Goal: Task Accomplishment & Management: Use online tool/utility

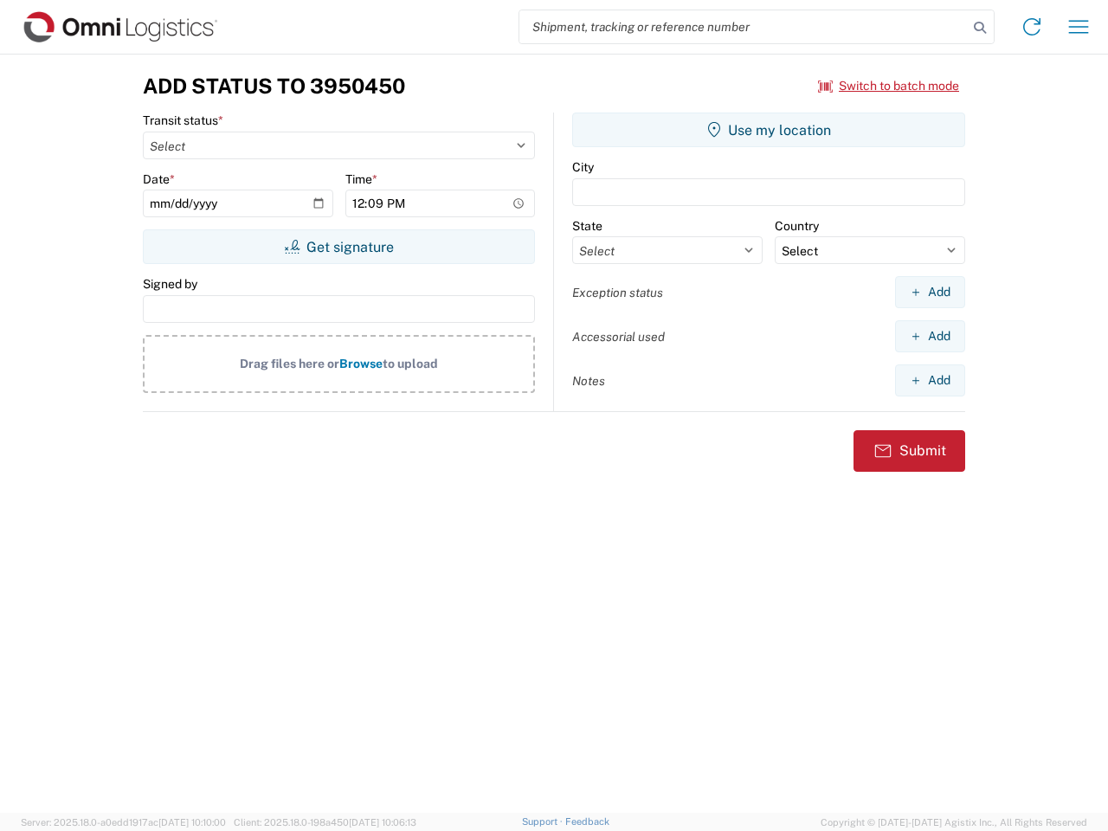
click at [743, 27] on input "search" at bounding box center [743, 26] width 448 height 33
click at [980, 28] on icon at bounding box center [979, 28] width 24 height 24
click at [1031, 27] on icon at bounding box center [1032, 27] width 28 height 28
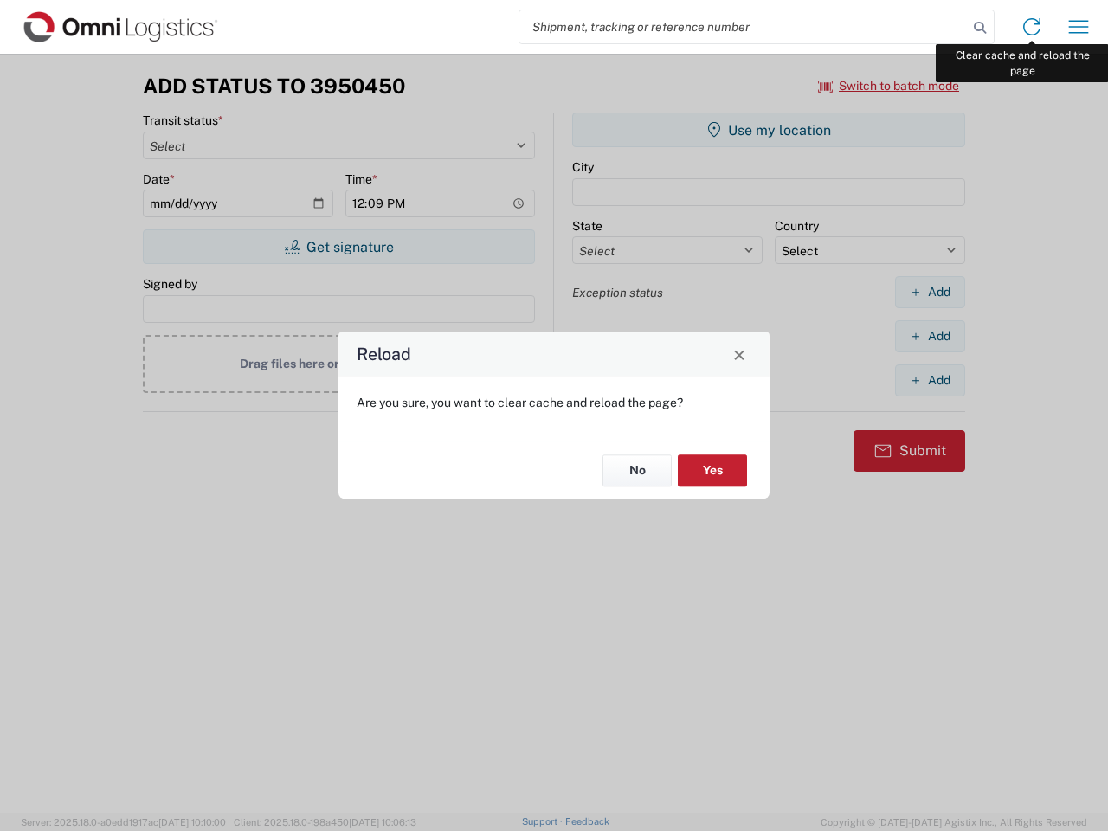
click at [1078, 27] on div "Reload Are you sure, you want to clear cache and reload the page? No Yes" at bounding box center [554, 415] width 1108 height 831
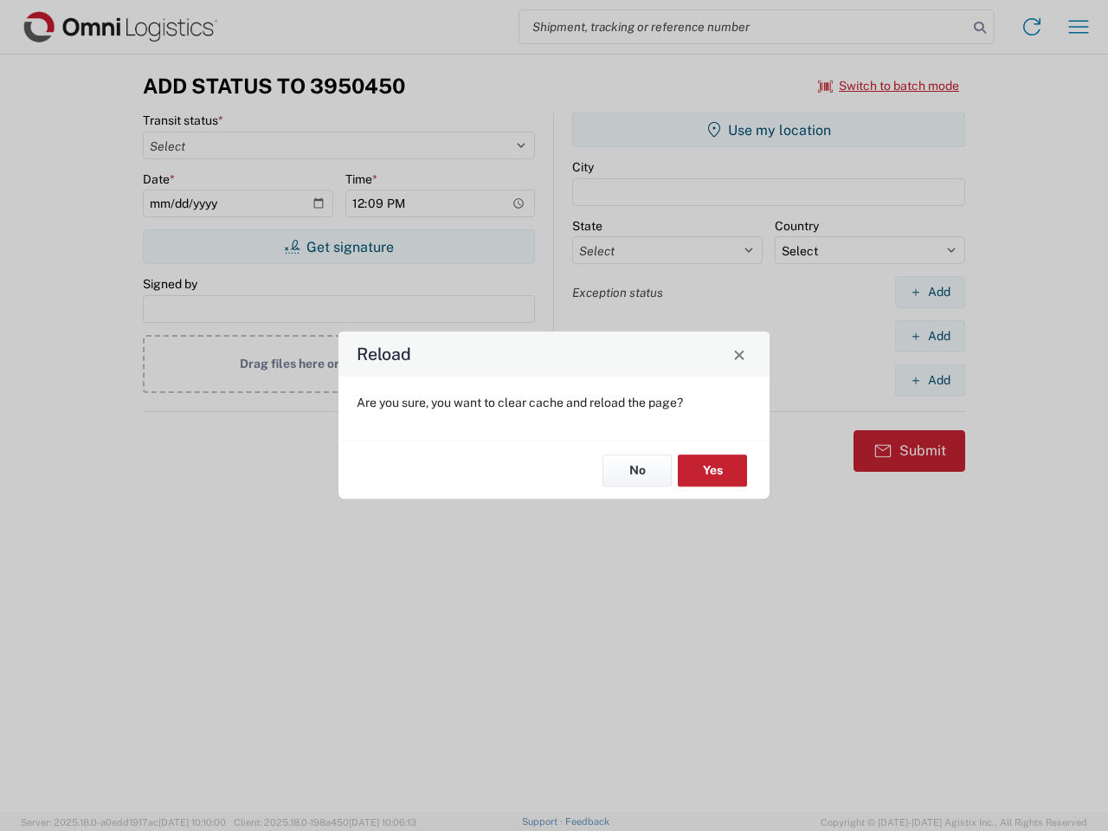
click at [889, 86] on div "Reload Are you sure, you want to clear cache and reload the page? No Yes" at bounding box center [554, 415] width 1108 height 831
click at [338, 247] on div "Reload Are you sure, you want to clear cache and reload the page? No Yes" at bounding box center [554, 415] width 1108 height 831
click at [768, 130] on div "Reload Are you sure, you want to clear cache and reload the page? No Yes" at bounding box center [554, 415] width 1108 height 831
click at [929, 292] on div "Reload Are you sure, you want to clear cache and reload the page? No Yes" at bounding box center [554, 415] width 1108 height 831
click at [929, 336] on div "Reload Are you sure, you want to clear cache and reload the page? No Yes" at bounding box center [554, 415] width 1108 height 831
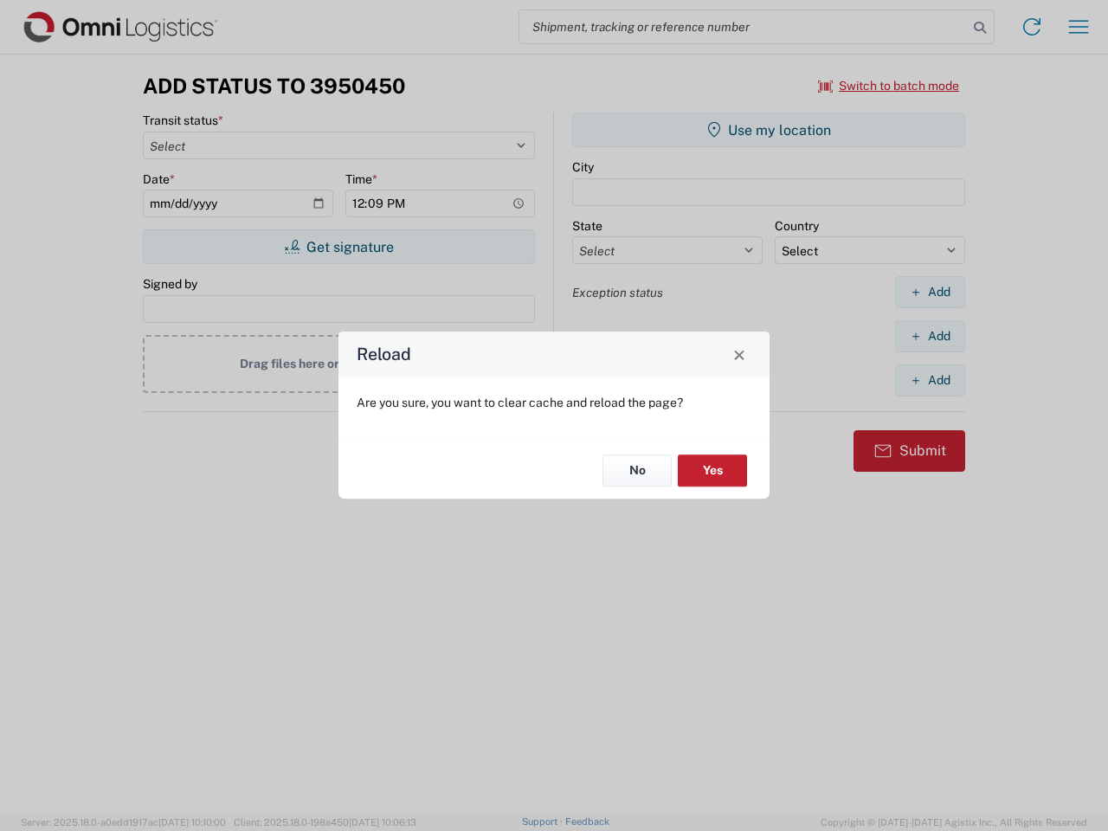
click at [929, 380] on div "Reload Are you sure, you want to clear cache and reload the page? No Yes" at bounding box center [554, 415] width 1108 height 831
